Goal: Check status

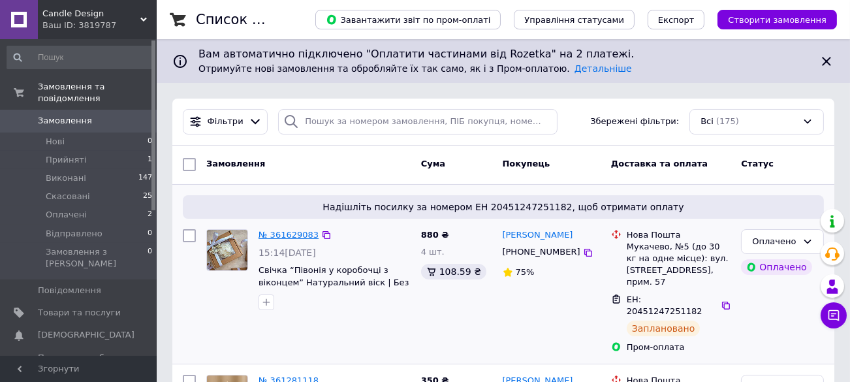
click at [284, 235] on link "№ 361629083" at bounding box center [289, 235] width 60 height 10
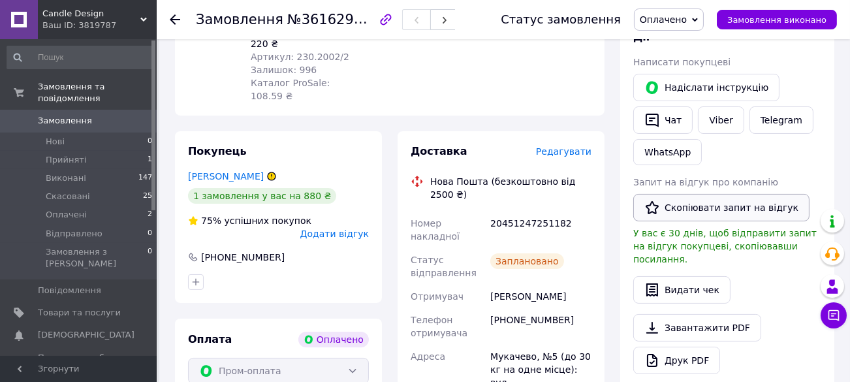
scroll to position [195, 0]
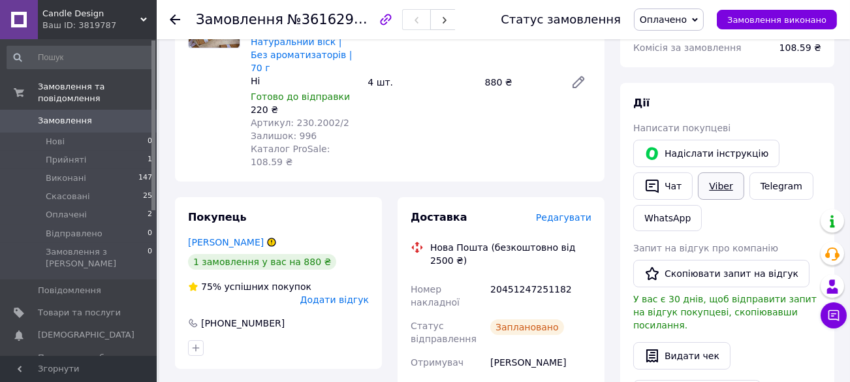
click at [714, 190] on link "Viber" at bounding box center [721, 185] width 46 height 27
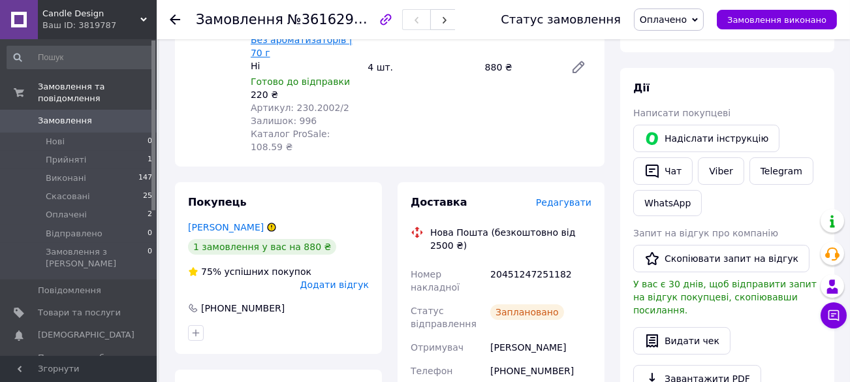
scroll to position [261, 0]
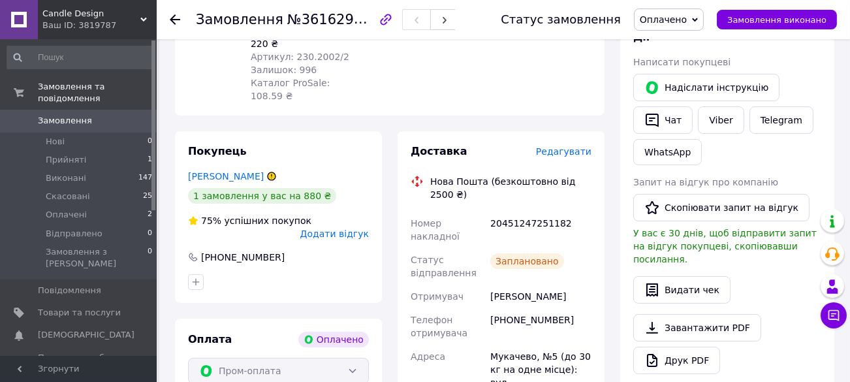
drag, startPoint x: 565, startPoint y: 233, endPoint x: 499, endPoint y: 232, distance: 66.6
click at [485, 234] on div "Номер накладної 20451247251182 Статус відправлення Заплановано Отримувач [PERSO…" at bounding box center [501, 383] width 186 height 342
copy div "Отримувач [PERSON_NAME][GEOGRAPHIC_DATA]"
drag, startPoint x: 560, startPoint y: 256, endPoint x: 486, endPoint y: 263, distance: 74.1
click at [486, 263] on div "Номер накладної 20451247251182 Статус відправлення Заплановано Отримувач [PERSO…" at bounding box center [501, 383] width 186 height 342
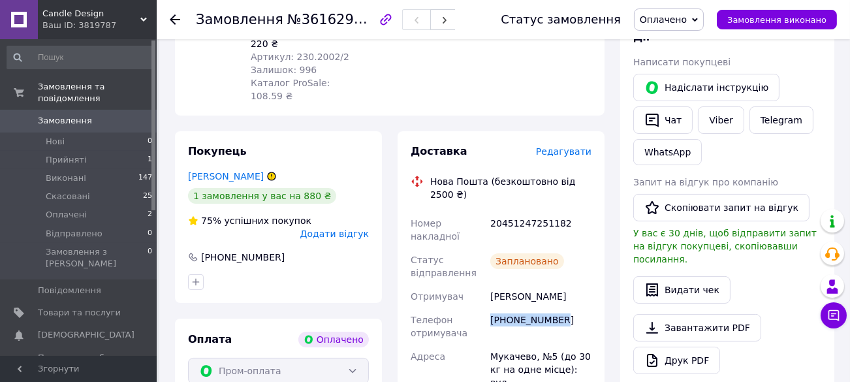
copy div "Телефон отримувача [PHONE_NUMBER]"
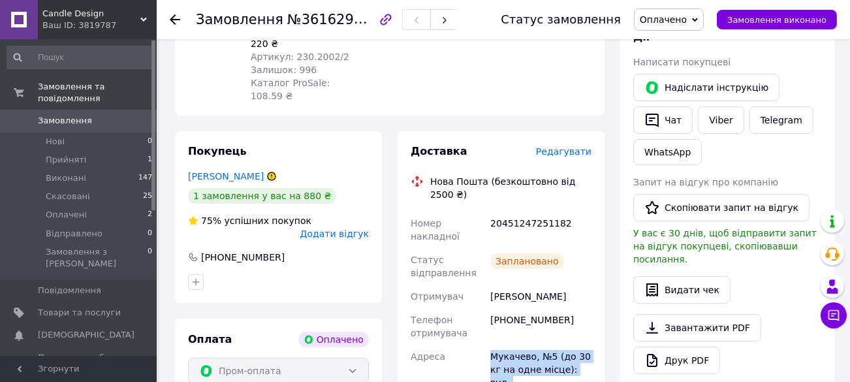
drag, startPoint x: 488, startPoint y: 291, endPoint x: 597, endPoint y: 330, distance: 115.9
click at [597, 330] on div "Доставка Редагувати Нова Пошта (безкоштовно від 2500 ₴) Номер накладної 2045124…" at bounding box center [501, 367] width 207 height 472
copy div "Мукачево, №5 (до 30 кг на одне місце): вул. [STREET_ADDRESS], прим. 57"
